Goal: Information Seeking & Learning: Learn about a topic

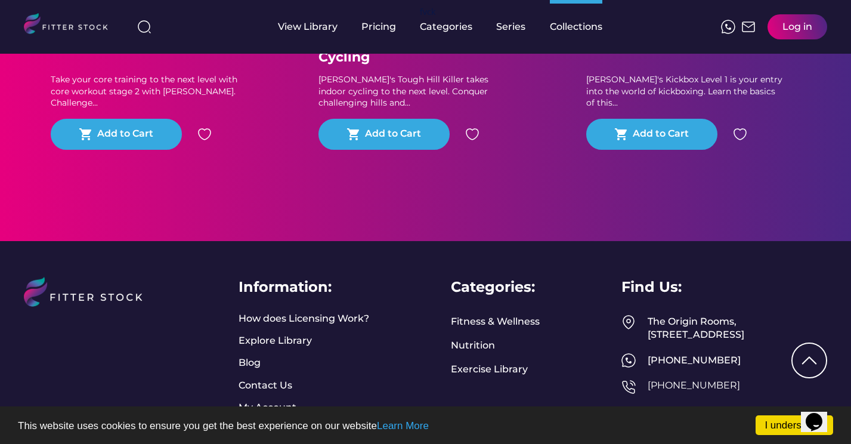
scroll to position [763, 0]
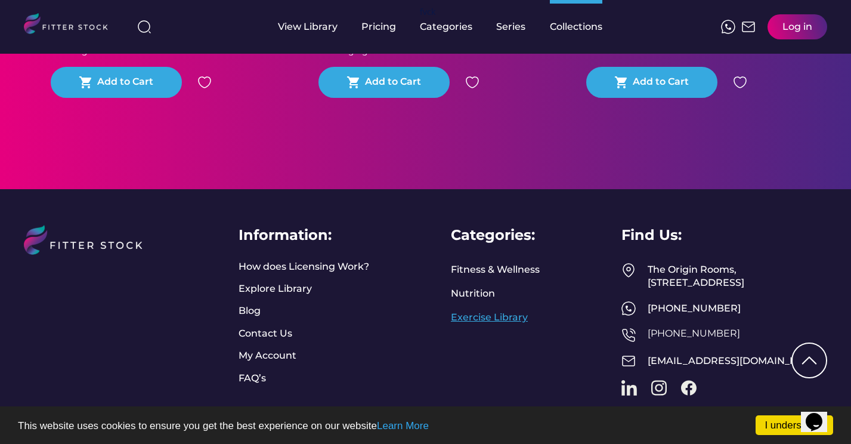
click at [498, 316] on link "Exercise Library" at bounding box center [489, 317] width 77 height 13
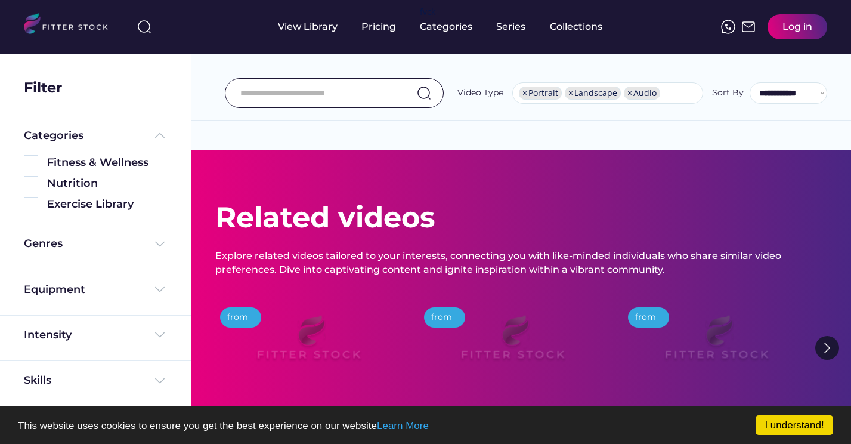
select select "**********"
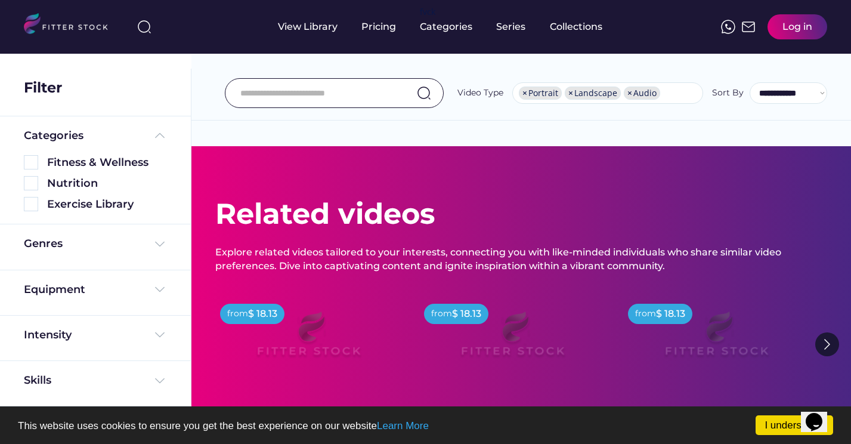
scroll to position [4, 0]
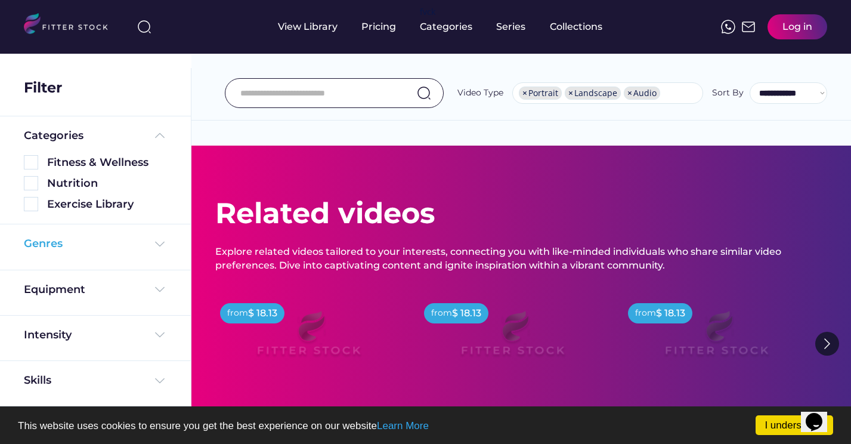
click at [158, 248] on img at bounding box center [160, 244] width 14 height 14
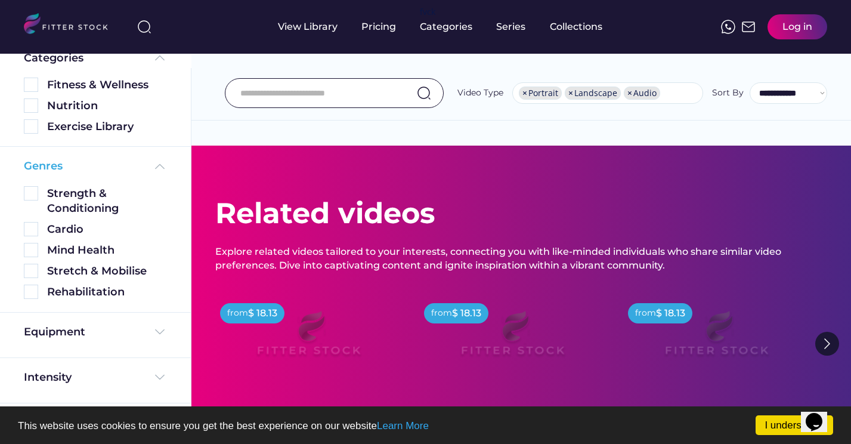
scroll to position [78, 0]
click at [31, 293] on img at bounding box center [31, 291] width 14 height 14
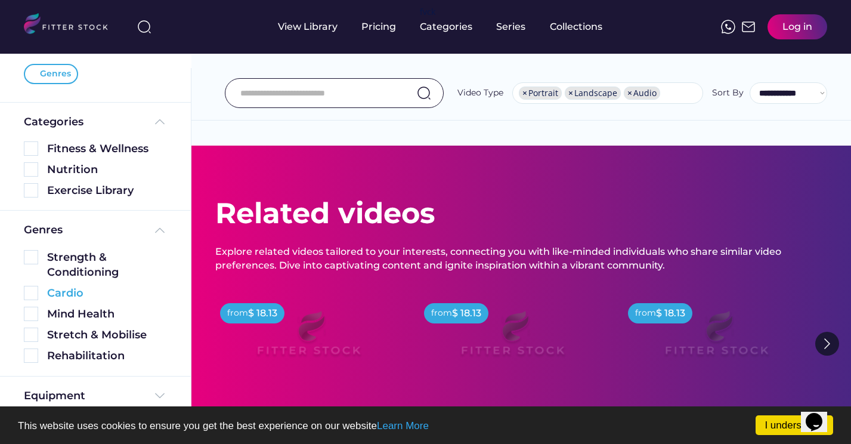
scroll to position [0, 0]
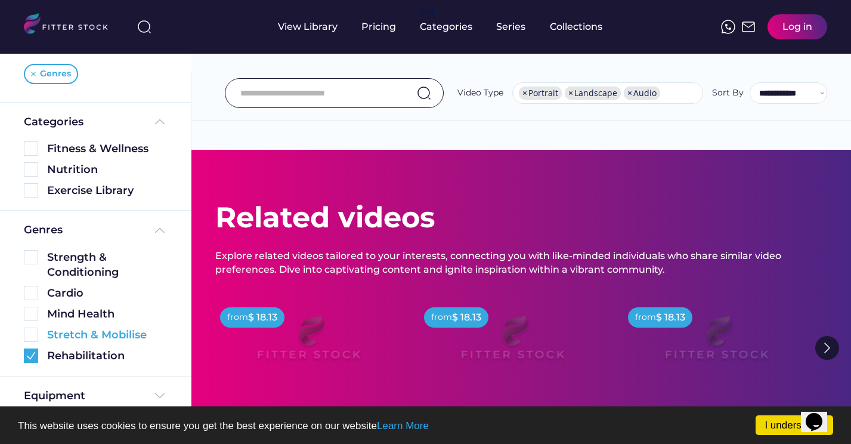
click at [29, 329] on img at bounding box center [31, 335] width 14 height 14
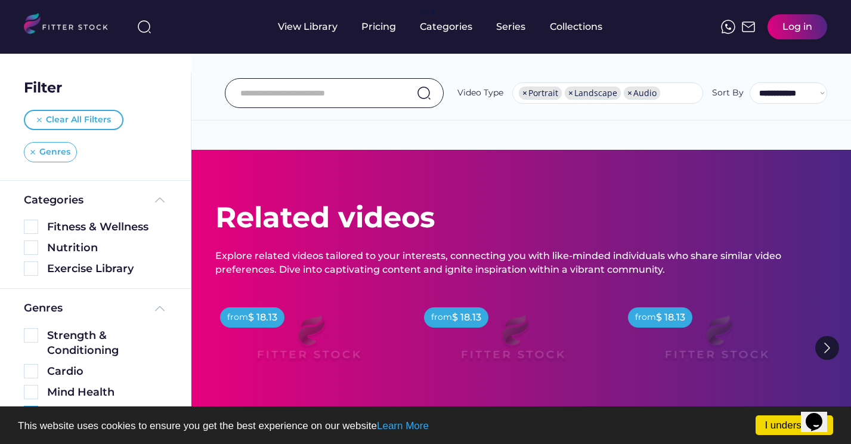
click at [35, 151] on div "Genres" at bounding box center [50, 152] width 53 height 20
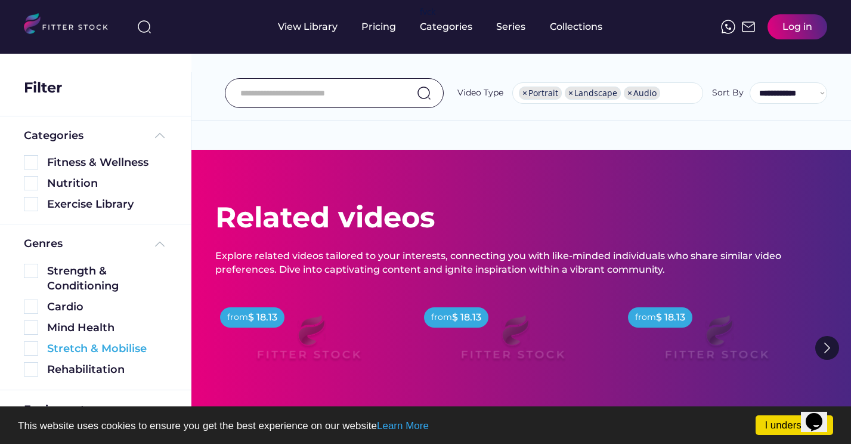
click at [32, 349] on img at bounding box center [31, 348] width 14 height 14
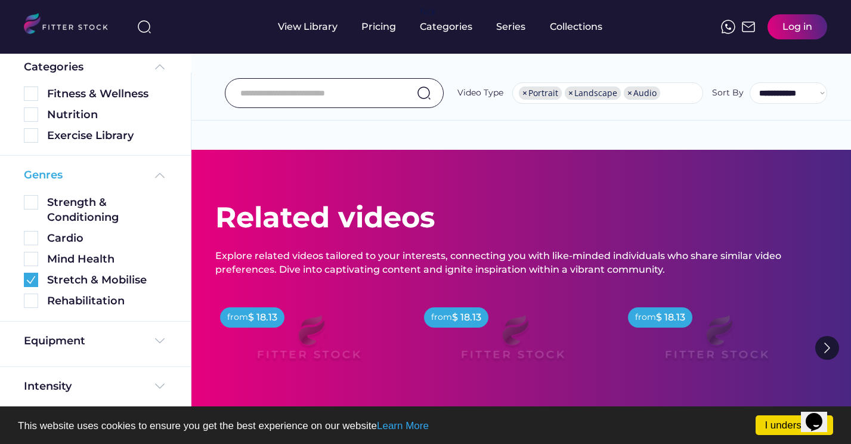
scroll to position [135, 0]
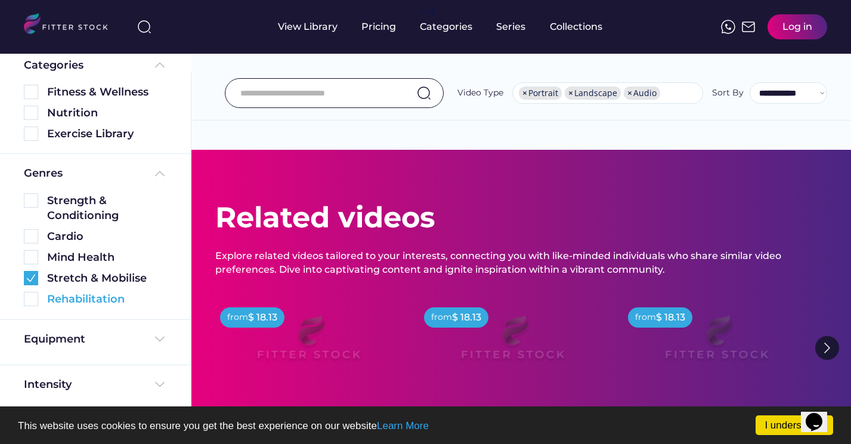
click at [33, 297] on img at bounding box center [31, 299] width 14 height 14
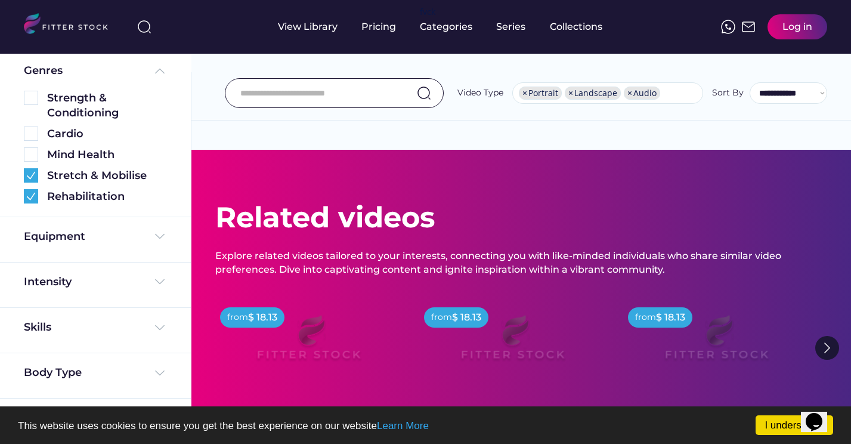
click at [326, 94] on input "input" at bounding box center [319, 93] width 158 height 25
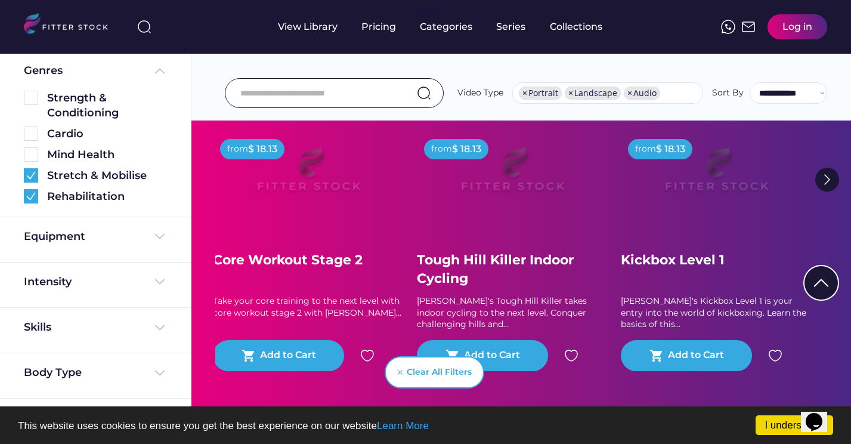
scroll to position [169, 0]
click at [837, 180] on img at bounding box center [828, 179] width 24 height 24
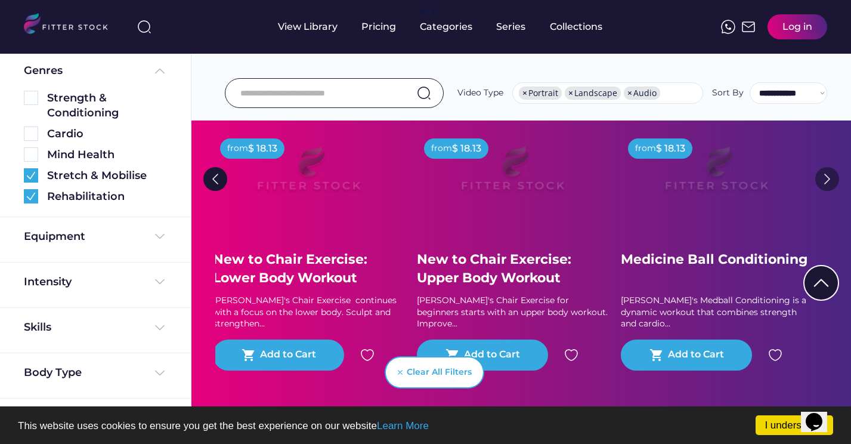
click at [831, 175] on img at bounding box center [828, 179] width 24 height 24
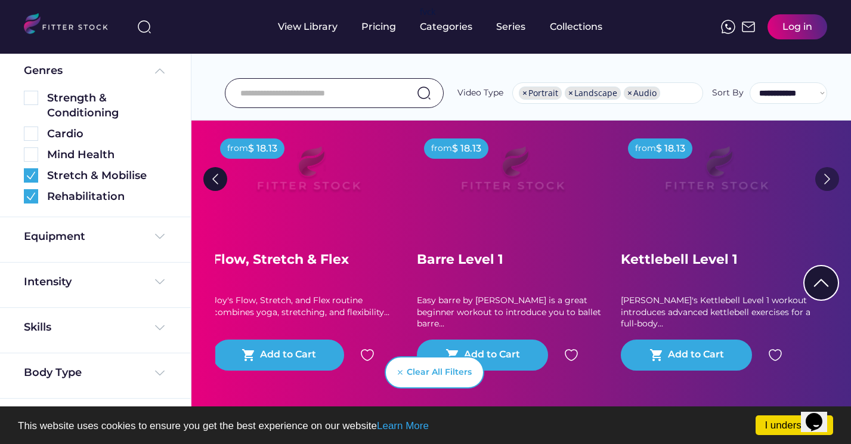
click at [836, 181] on img at bounding box center [828, 179] width 24 height 24
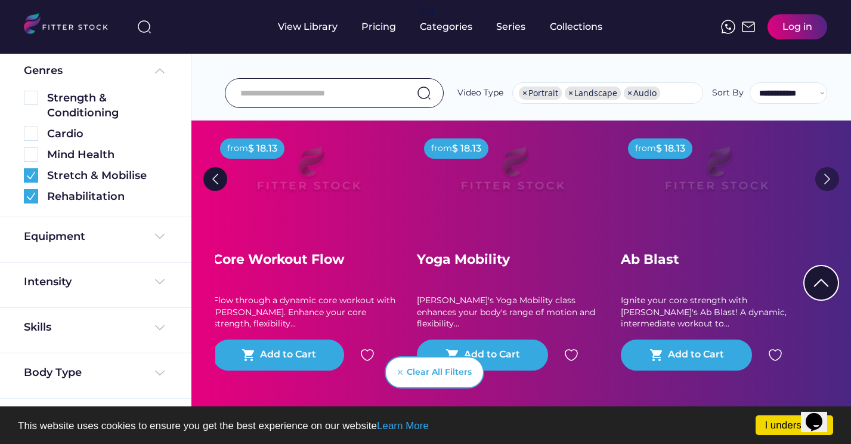
click at [835, 181] on img at bounding box center [828, 179] width 24 height 24
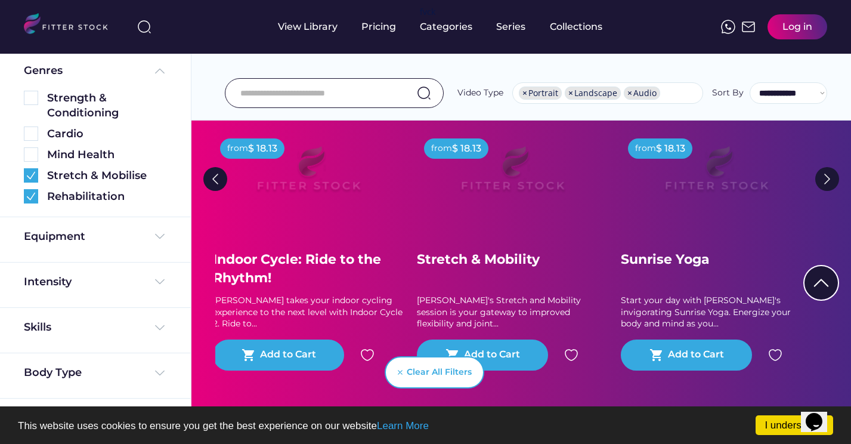
click at [475, 66] on div "**********" at bounding box center [522, 67] width 660 height 108
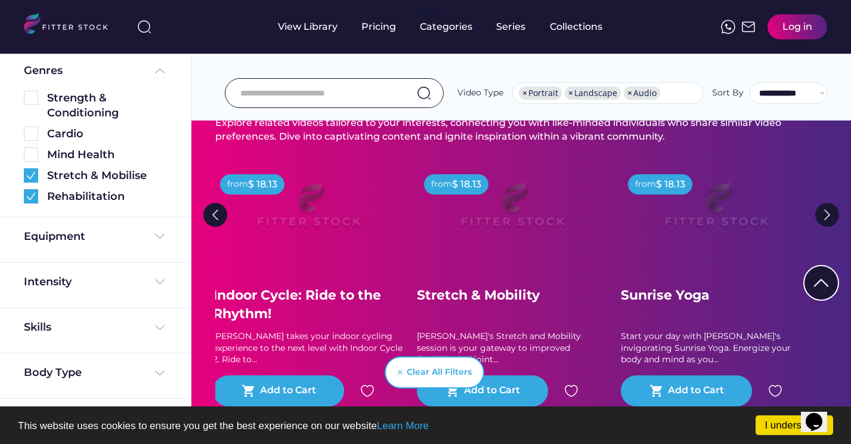
scroll to position [0, 0]
